Goal: Information Seeking & Learning: Learn about a topic

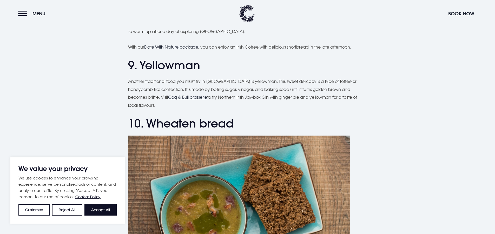
scroll to position [1169, 0]
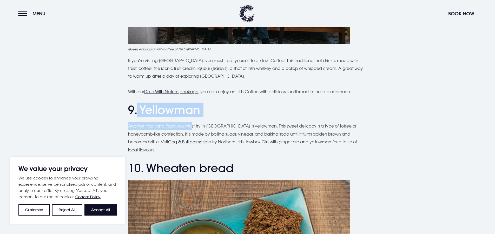
drag, startPoint x: 137, startPoint y: 111, endPoint x: 193, endPoint y: 121, distance: 56.7
click at [211, 109] on h2 "9. Yellowman" at bounding box center [247, 110] width 239 height 14
drag, startPoint x: 143, startPoint y: 109, endPoint x: 148, endPoint y: 106, distance: 5.9
click at [197, 109] on h2 "9. Yellowman" at bounding box center [247, 110] width 239 height 14
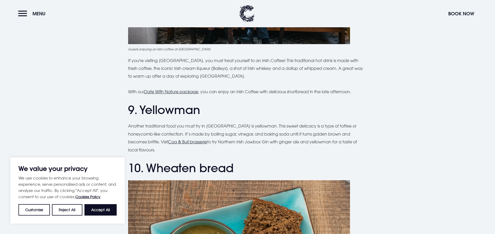
click at [136, 106] on h2 "9. Yellowman" at bounding box center [247, 110] width 239 height 14
drag, startPoint x: 137, startPoint y: 107, endPoint x: 199, endPoint y: 110, distance: 62.0
click at [200, 112] on h2 "9. Yellowman" at bounding box center [247, 110] width 239 height 14
drag, startPoint x: 193, startPoint y: 110, endPoint x: 168, endPoint y: 105, distance: 25.0
click at [168, 105] on h2 "9. Yellowman" at bounding box center [247, 110] width 239 height 14
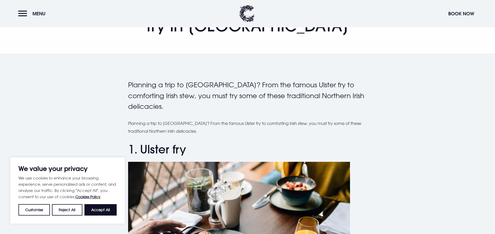
scroll to position [156, 0]
